Goal: Task Accomplishment & Management: Use online tool/utility

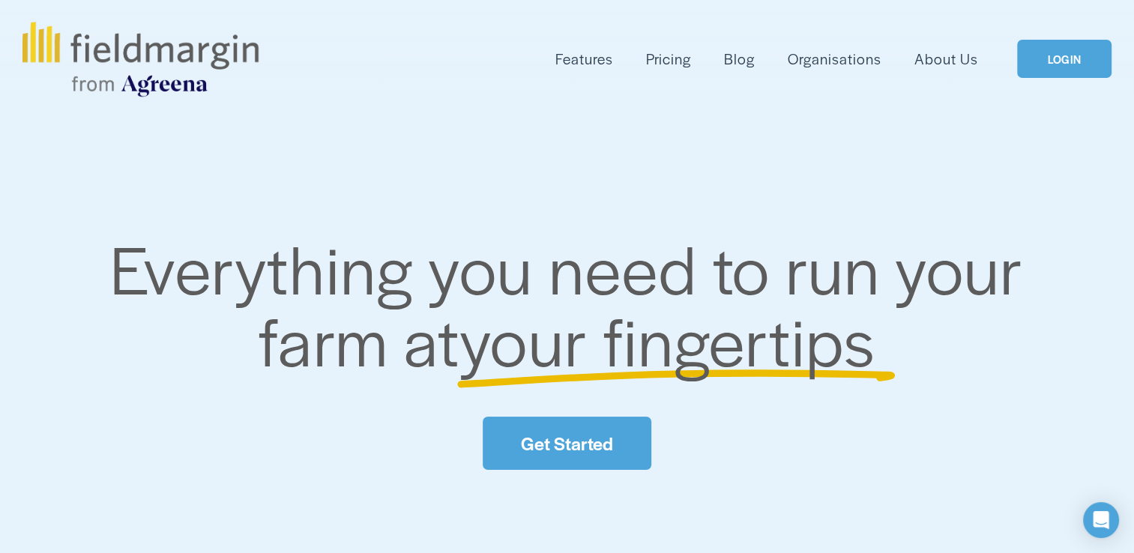
click at [558, 394] on div "Everything you need to run your farm at your fingertips Get Started" at bounding box center [567, 351] width 1134 height 238
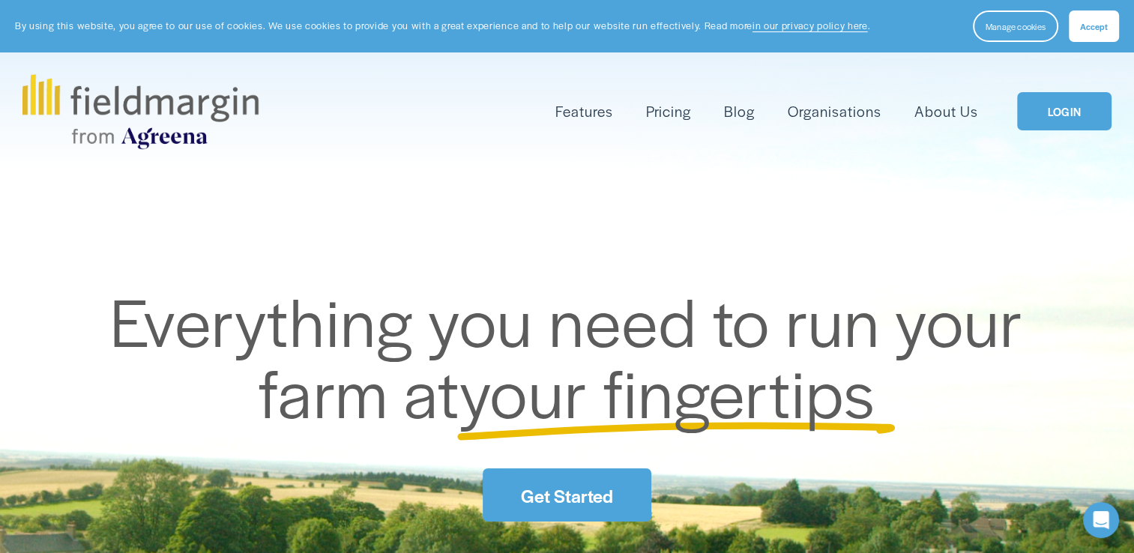
click at [558, 394] on span "your fingertips" at bounding box center [668, 391] width 416 height 94
click at [606, 493] on link "Get Started" at bounding box center [567, 495] width 168 height 53
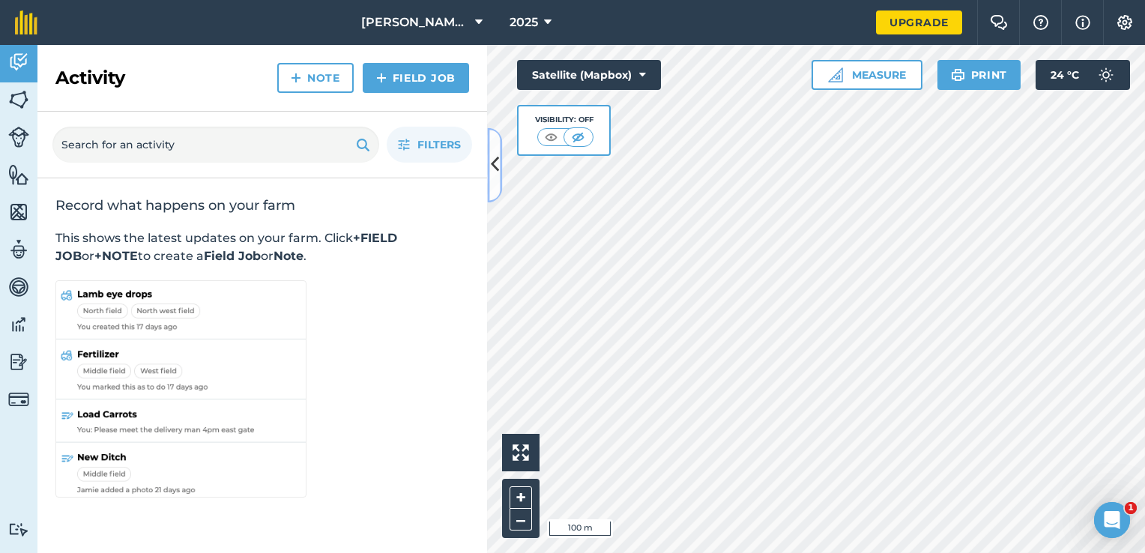
click at [495, 175] on icon at bounding box center [495, 165] width 8 height 26
